Goal: Book appointment/travel/reservation

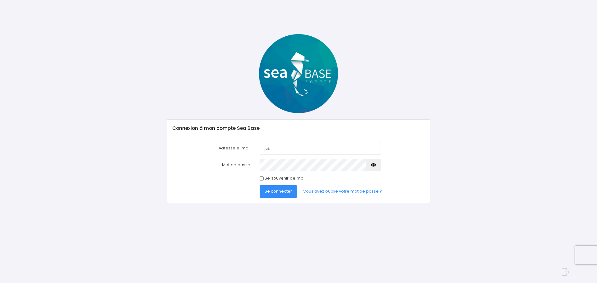
type input "[EMAIL_ADDRESS][DOMAIN_NAME]"
click at [376, 165] on icon "button" at bounding box center [373, 165] width 5 height 0
click at [281, 190] on span "Se connecter" at bounding box center [278, 192] width 27 height 6
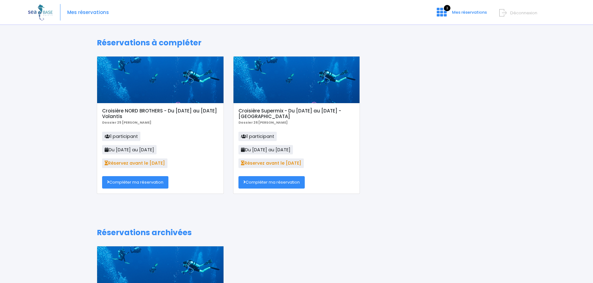
click at [145, 182] on link "Compléter ma réservation" at bounding box center [135, 182] width 66 height 12
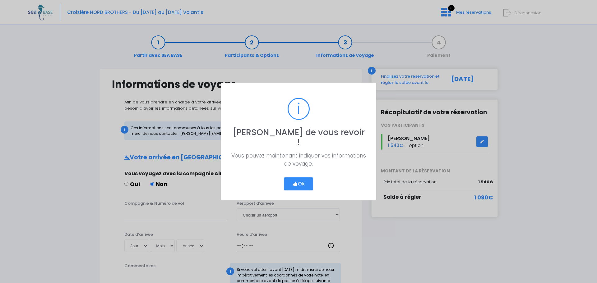
click at [302, 178] on button "Ok" at bounding box center [298, 184] width 29 height 13
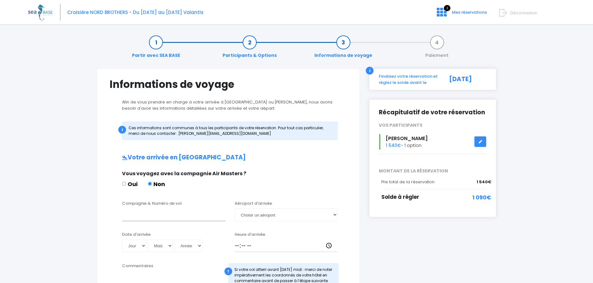
click at [139, 218] on input "Compagnie & Numéro de vol" at bounding box center [173, 215] width 103 height 12
type input "EZS1267"
click at [335, 214] on select "Choisir un aéroport Hurghada Marsa Alam" at bounding box center [286, 215] width 103 height 12
select select "Hurghada"
click at [235, 209] on select "Choisir un aéroport Hurghada Marsa Alam" at bounding box center [286, 215] width 103 height 12
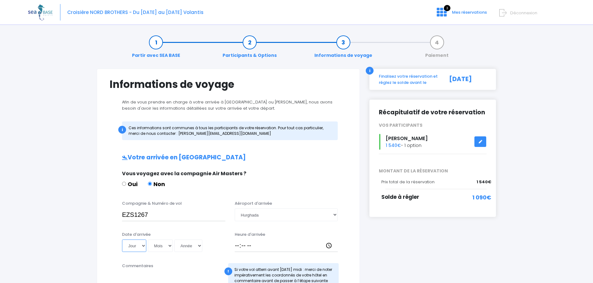
click at [142, 246] on select "Jour 01 02 03 04 05 06 07 08 09 10 11 12 13 14 15 16 17 18 19 20 21 22 23 24 25…" at bounding box center [134, 246] width 24 height 12
select select "13"
click at [122, 240] on select "Jour 01 02 03 04 05 06 07 08 09 10 11 12 13 14 15 16 17 18 19 20 21 22 23 24 25…" at bounding box center [134, 246] width 24 height 12
click at [167, 246] on select "Mois 01 02 03 04 05 06 07 08 09 10 11 12" at bounding box center [160, 246] width 25 height 12
select select "12"
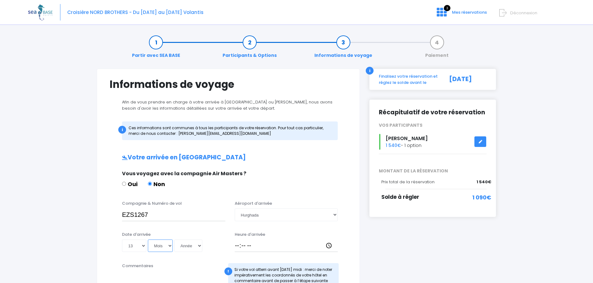
click at [148, 240] on select "Mois 01 02 03 04 05 06 07 08 09 10 11 12" at bounding box center [160, 246] width 25 height 12
click at [199, 246] on select "Année 2045 2044 2043 2042 2041 2040 2039 2038 2037 2036 2035 2034 2033 2032 203…" at bounding box center [188, 246] width 28 height 12
select select "2025"
click at [174, 240] on select "Année 2045 2044 2043 2042 2041 2040 2039 2038 2037 2036 2035 2034 2033 2032 203…" at bounding box center [188, 246] width 28 height 12
type input "2025-12-13"
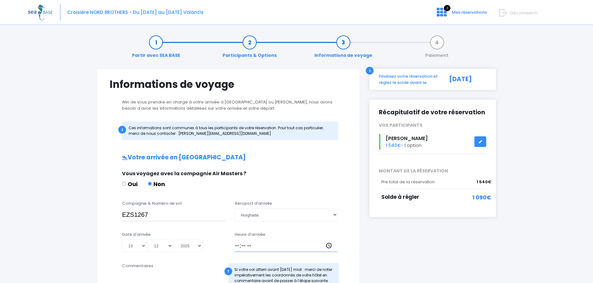
click at [237, 247] on input "Heure d'arrivée" at bounding box center [286, 246] width 103 height 12
type input "18:15"
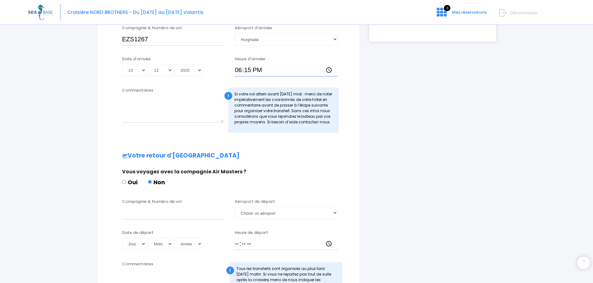
scroll to position [187, 0]
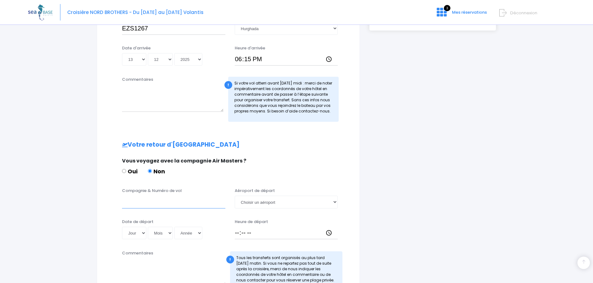
click at [146, 206] on input "Compagnie & Numéro de vol" at bounding box center [173, 202] width 103 height 12
type input "EZS1268"
click at [332, 203] on select "Choisir un aéroport Hurghada Marsa Alam" at bounding box center [286, 202] width 103 height 12
select select "Hurghada"
click at [235, 196] on select "Choisir un aéroport Hurghada Marsa Alam" at bounding box center [286, 202] width 103 height 12
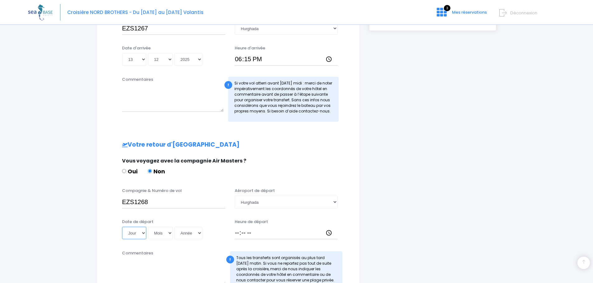
click at [145, 231] on select "Jour 01 02 03 04 05 06 07 08 09 10 11 12 13 14 15 16 17 18 19 20 21 22 23 24 25…" at bounding box center [134, 233] width 24 height 12
select select "20"
click at [122, 227] on select "Jour 01 02 03 04 05 06 07 08 09 10 11 12 13 14 15 16 17 18 19 20 21 22 23 24 25…" at bounding box center [134, 233] width 24 height 12
click at [168, 234] on select "Mois 01 02 03 04 05 06 07 08 09 10 11 12" at bounding box center [160, 233] width 25 height 12
select select "12"
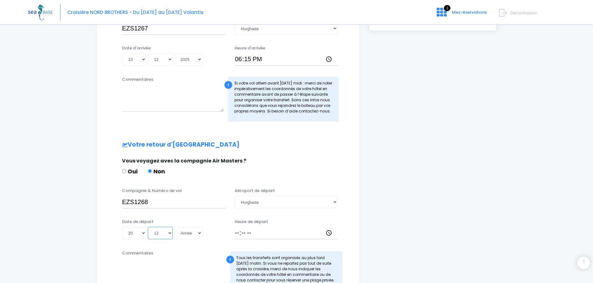
click at [148, 227] on select "Mois 01 02 03 04 05 06 07 08 09 10 11 12" at bounding box center [160, 233] width 25 height 12
click at [199, 232] on select "Année 2045 2044 2043 2042 2041 2040 2039 2038 2037 2036 2035 2034 2033 2032 203…" at bounding box center [188, 233] width 28 height 12
select select "2025"
click at [174, 227] on select "Année 2045 2044 2043 2042 2041 2040 2039 2038 2037 2036 2035 2034 2033 2032 203…" at bounding box center [188, 233] width 28 height 12
type input "2025-12-20"
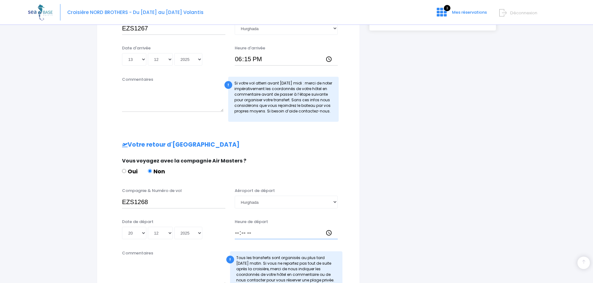
click at [236, 232] on input "Heure de départ" at bounding box center [286, 233] width 103 height 12
type input "19:10"
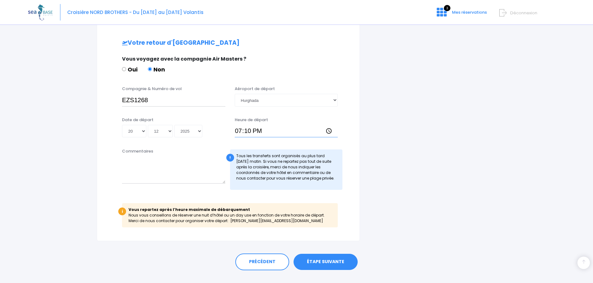
scroll to position [301, 0]
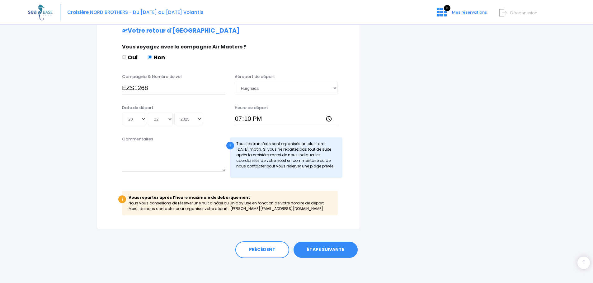
click at [313, 251] on link "ÉTAPE SUIVANTE" at bounding box center [325, 250] width 64 height 16
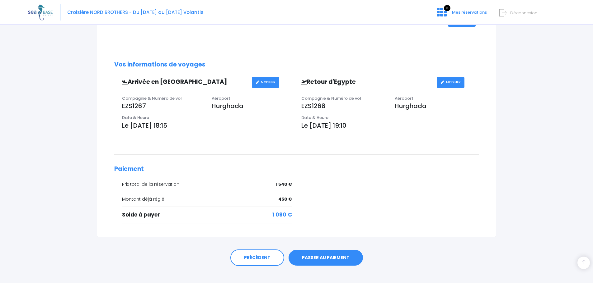
scroll to position [154, 0]
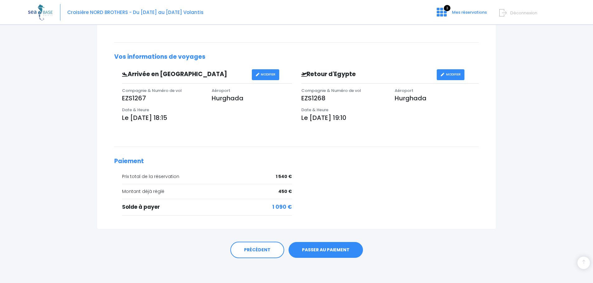
click at [322, 249] on link "PASSER AU PAIEMENT" at bounding box center [325, 250] width 74 height 16
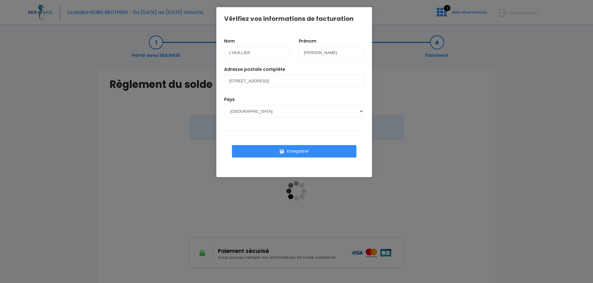
click at [295, 150] on button "Enregistrer" at bounding box center [294, 151] width 124 height 12
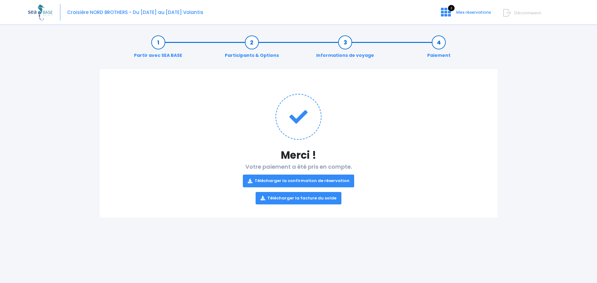
click at [300, 179] on link "Télécharger la confirmation de réservation" at bounding box center [299, 181] width 112 height 12
click at [311, 197] on link "Télécharger la facture du solde" at bounding box center [299, 198] width 86 height 12
